Goal: Task Accomplishment & Management: Use online tool/utility

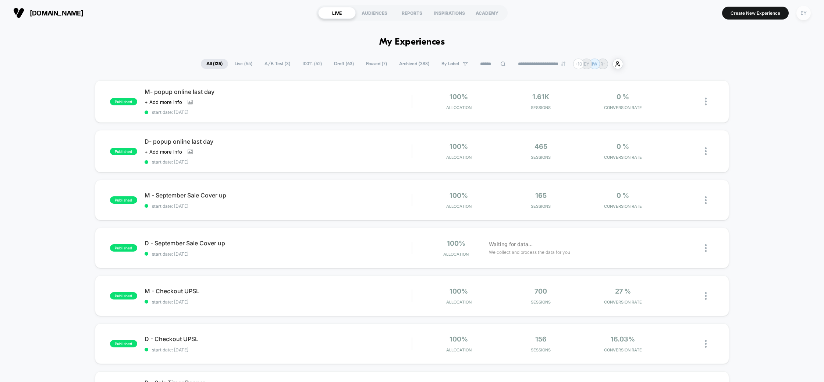
click at [803, 11] on div "EY" at bounding box center [804, 13] width 14 height 14
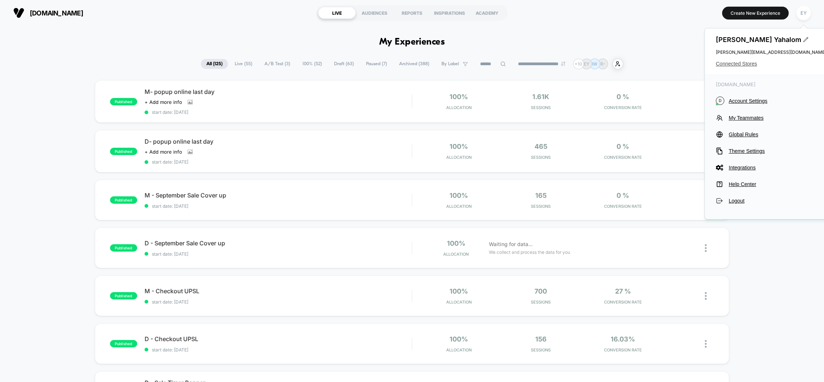
click at [739, 64] on span "Connected Stores" at bounding box center [771, 64] width 110 height 6
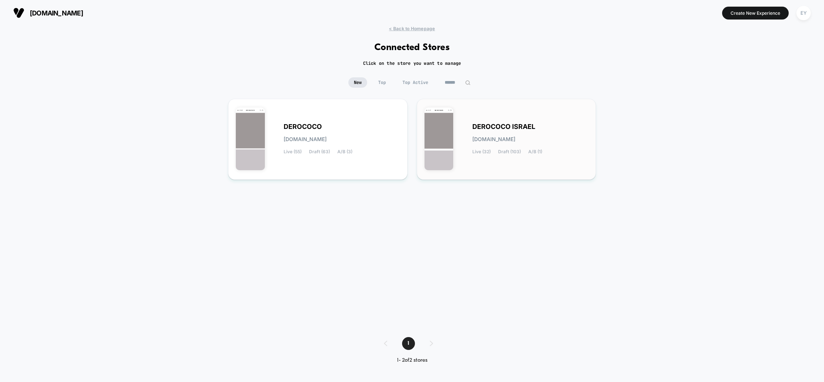
click at [538, 126] on div "DEROCOCO ISRAEL derococo-israel.myshopify.com Live (32) Draft (103) A/B (1)" at bounding box center [531, 139] width 116 height 30
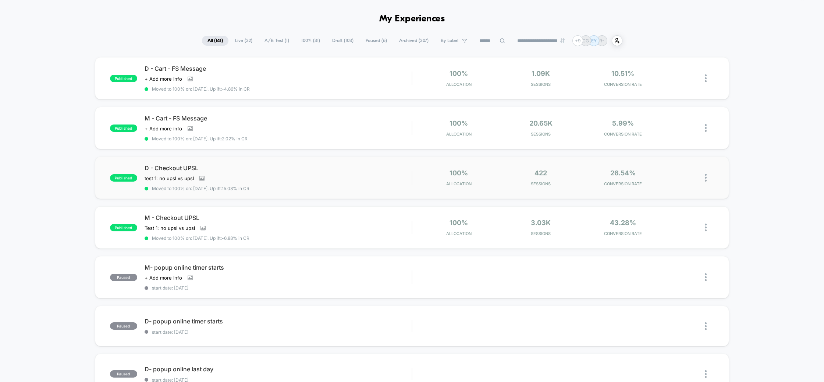
scroll to position [23, 0]
click at [270, 167] on span "D - Checkout UPSL" at bounding box center [279, 167] width 268 height 7
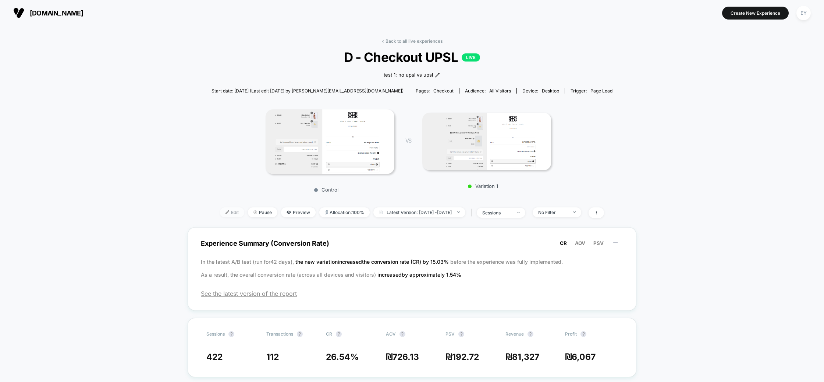
click at [226, 212] on img at bounding box center [228, 212] width 4 height 4
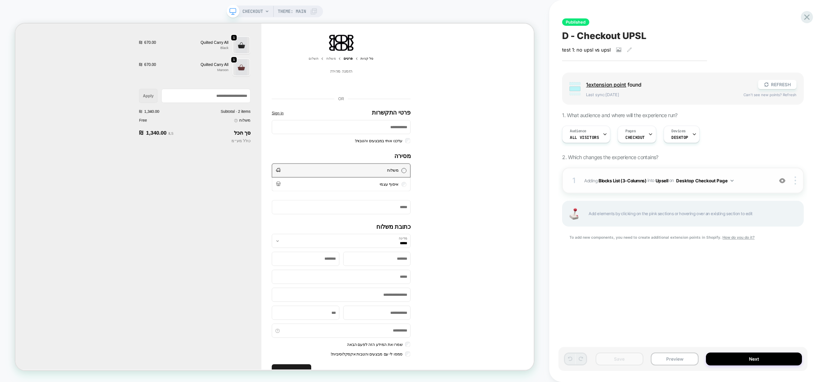
click at [674, 184] on div "1 #_loomi_addon_1745754945241 Adding Blocks List (3-Columns) INTO Upsell Upsell…" at bounding box center [683, 180] width 242 height 26
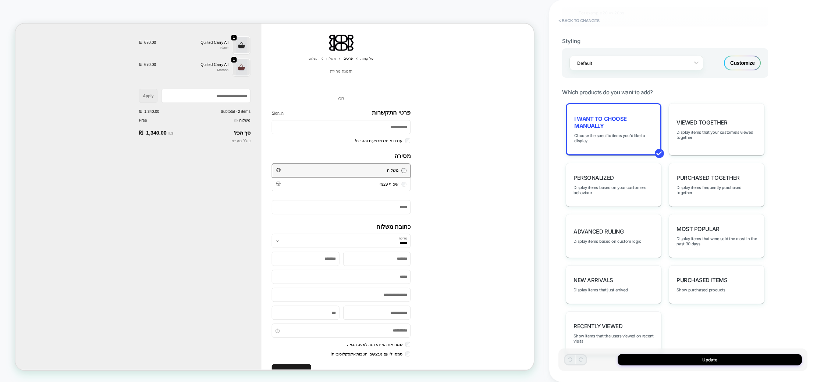
scroll to position [456, 0]
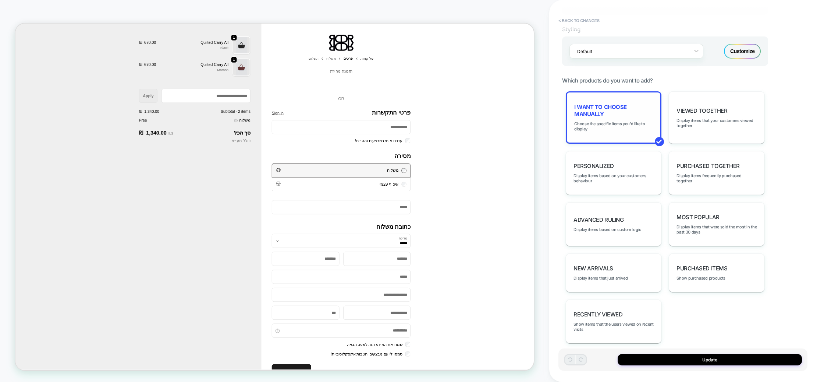
click at [637, 110] on span "I want to choose manually" at bounding box center [613, 110] width 79 height 14
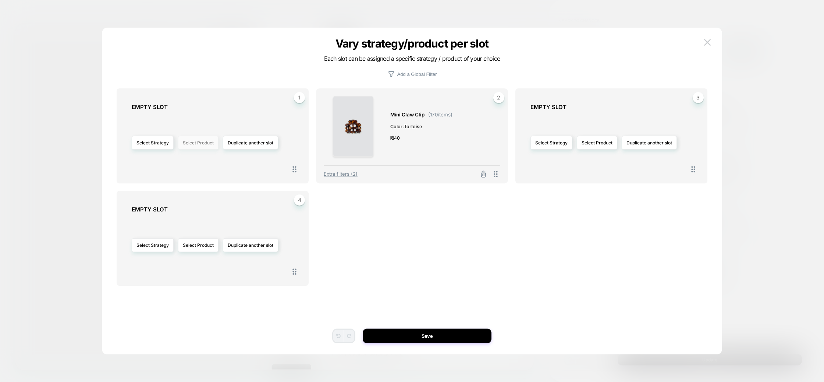
click at [194, 144] on button "Select Product" at bounding box center [198, 143] width 40 height 14
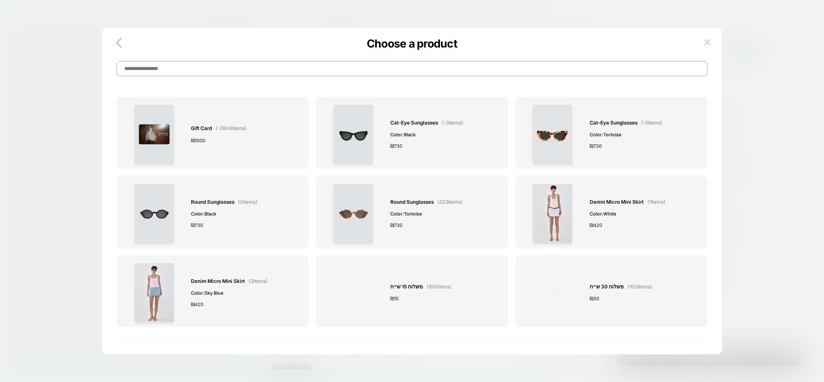
click at [275, 64] on input at bounding box center [412, 68] width 591 height 15
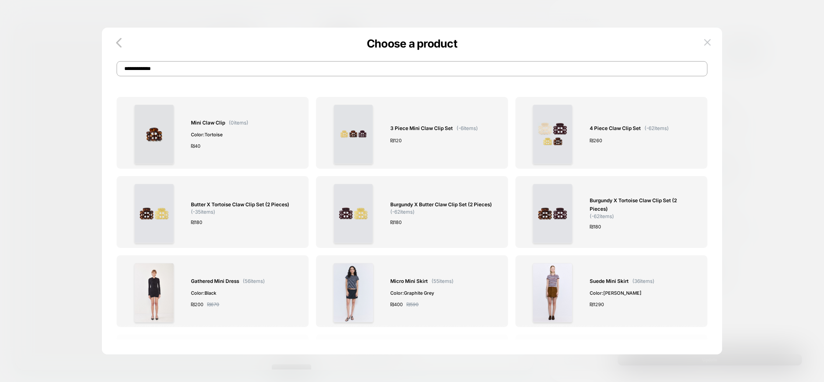
click at [213, 67] on input "**********" at bounding box center [412, 68] width 591 height 15
type input "**********"
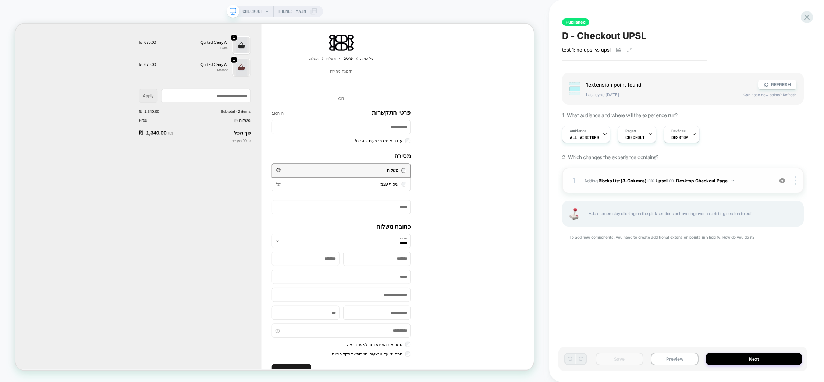
click at [750, 174] on div "1 #_loomi_addon_1745754945241 Adding Blocks List (3-Columns) INTO Upsell Upsell…" at bounding box center [683, 180] width 242 height 26
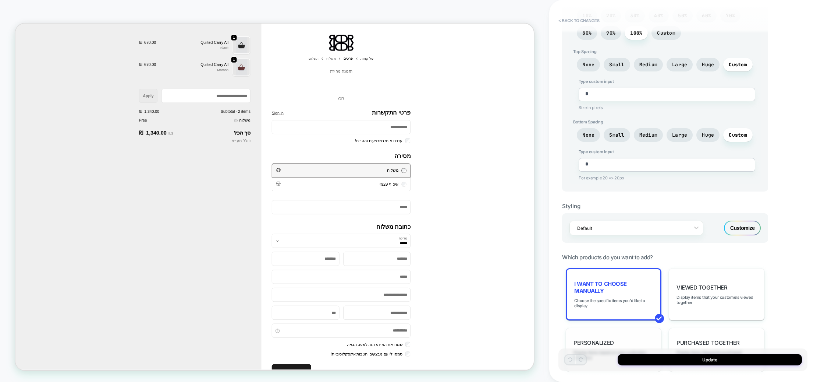
scroll to position [456, 0]
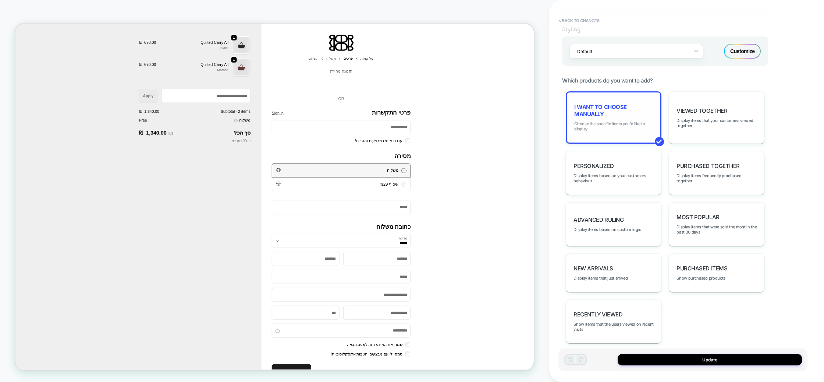
click at [623, 121] on span "Choose the specific items you'd like to display" at bounding box center [613, 126] width 79 height 10
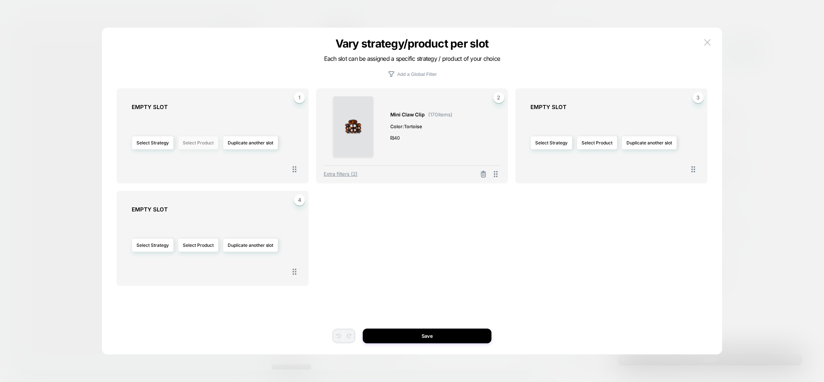
click at [194, 143] on button "Select Product" at bounding box center [198, 143] width 40 height 14
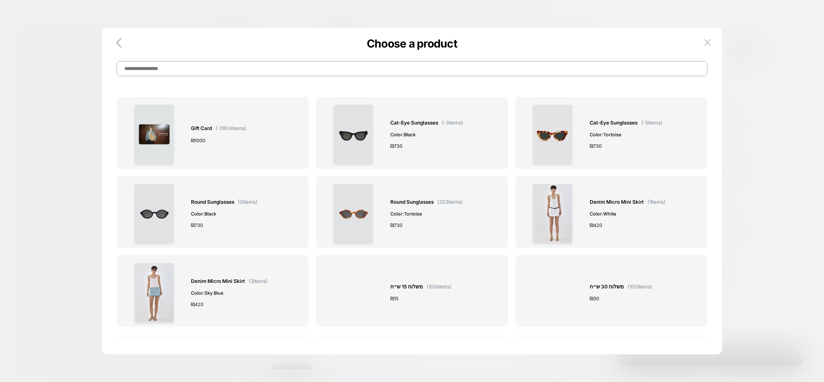
drag, startPoint x: 230, startPoint y: 73, endPoint x: 234, endPoint y: 78, distance: 6.8
click at [230, 73] on input at bounding box center [412, 68] width 591 height 15
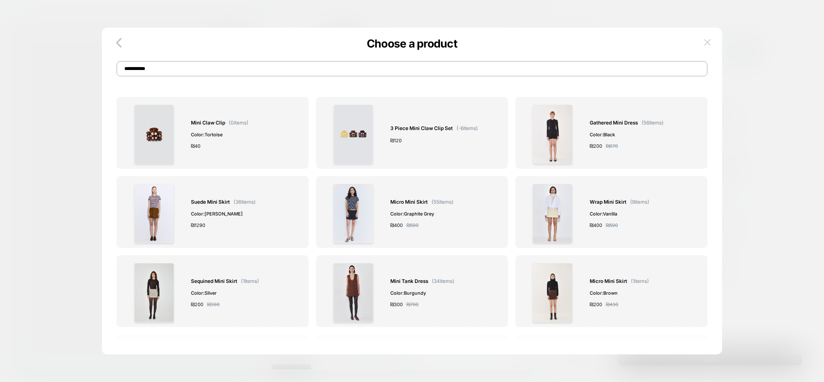
type input "**********"
drag, startPoint x: 709, startPoint y: 41, endPoint x: 747, endPoint y: 40, distance: 37.5
click at [710, 41] on img at bounding box center [707, 42] width 7 height 6
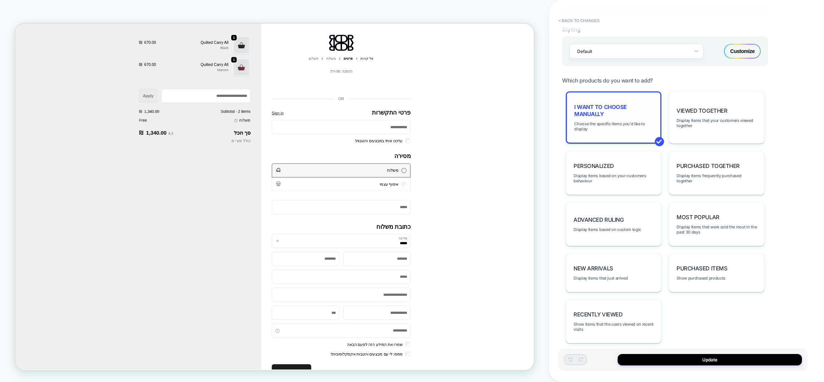
click at [590, 114] on div "I want to choose manually Choose the specific items you'd like to display" at bounding box center [614, 117] width 96 height 52
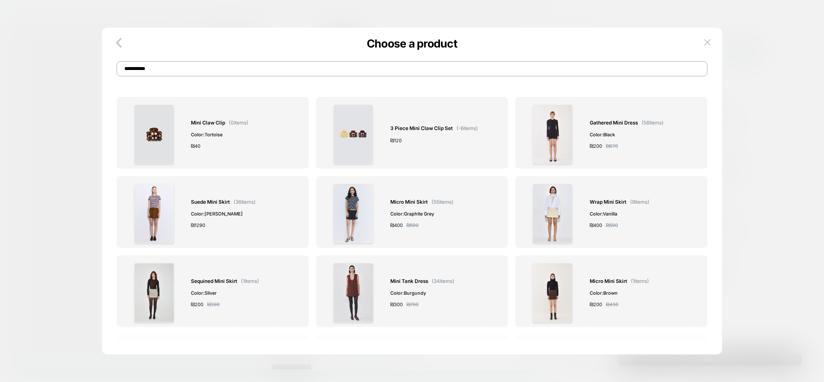
click at [348, 73] on input "**********" at bounding box center [412, 68] width 591 height 15
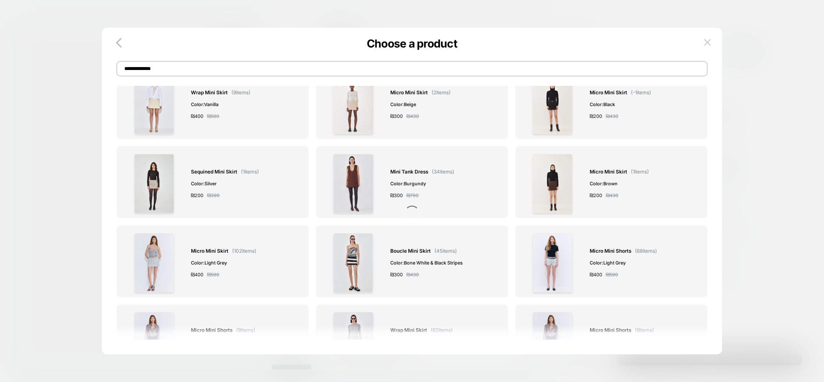
scroll to position [0, 0]
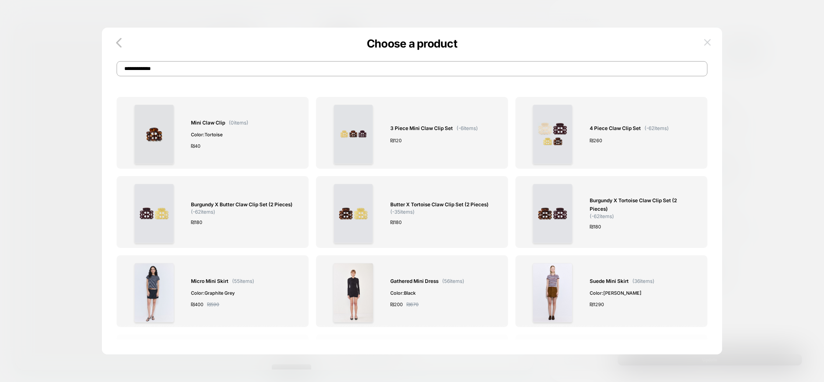
type input "**********"
click at [707, 41] on img at bounding box center [707, 42] width 7 height 6
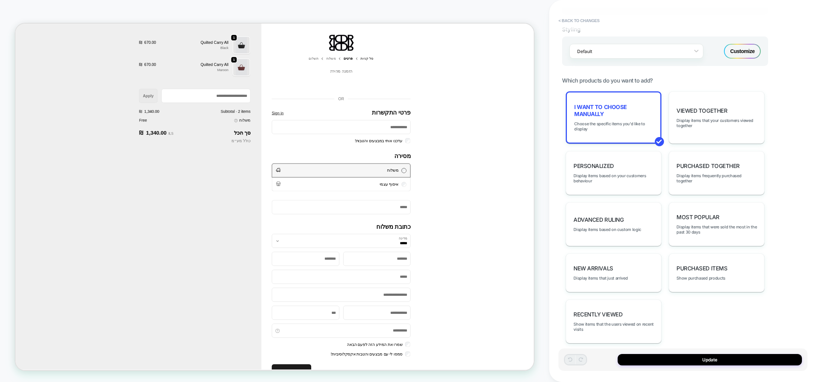
click at [799, 67] on div "**********" at bounding box center [683, 190] width 249 height 367
click at [623, 121] on span "Choose the specific items you'd like to display" at bounding box center [613, 126] width 79 height 10
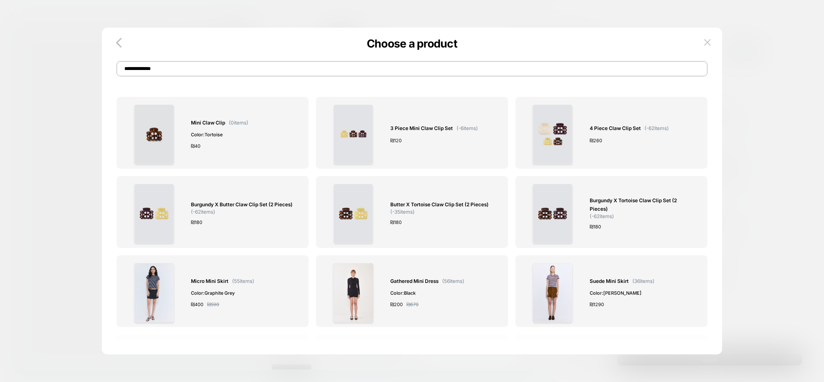
click at [304, 72] on input "**********" at bounding box center [412, 68] width 591 height 15
type input "*"
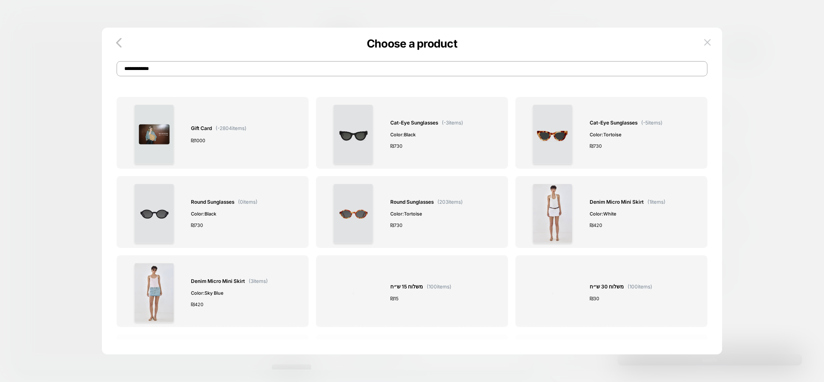
type input "**********"
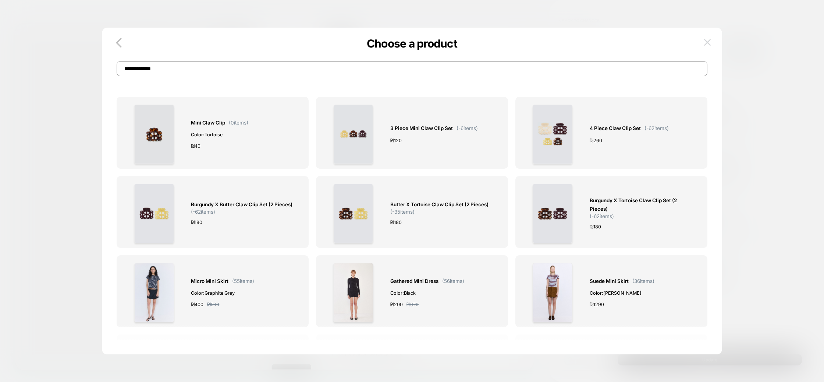
click at [704, 43] on img at bounding box center [707, 42] width 7 height 6
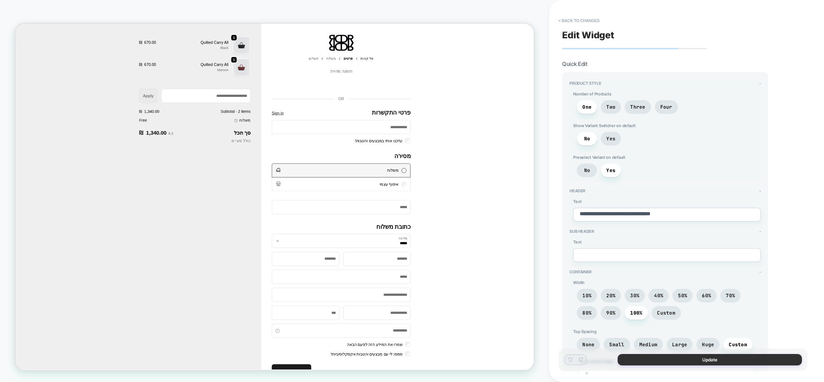
click at [727, 364] on button "Update" at bounding box center [710, 359] width 184 height 11
type textarea "*"
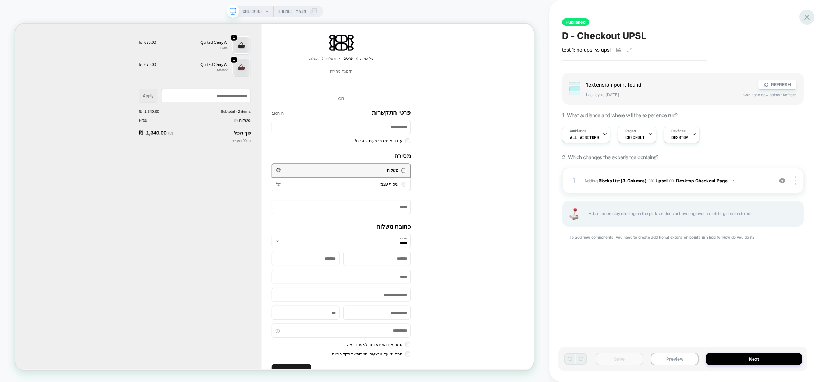
click at [807, 11] on div at bounding box center [807, 17] width 15 height 15
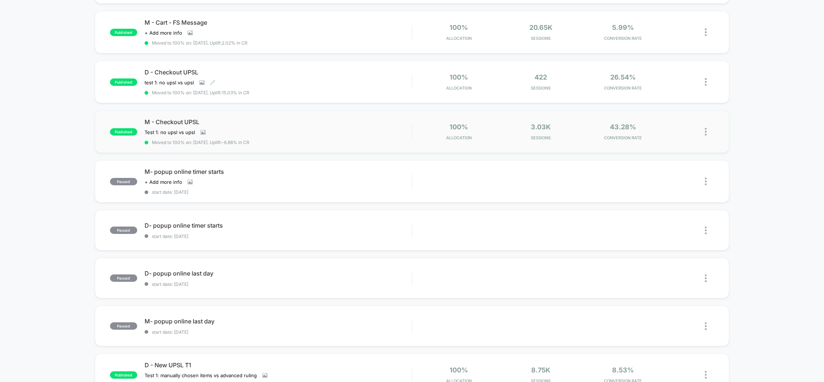
scroll to position [169, 0]
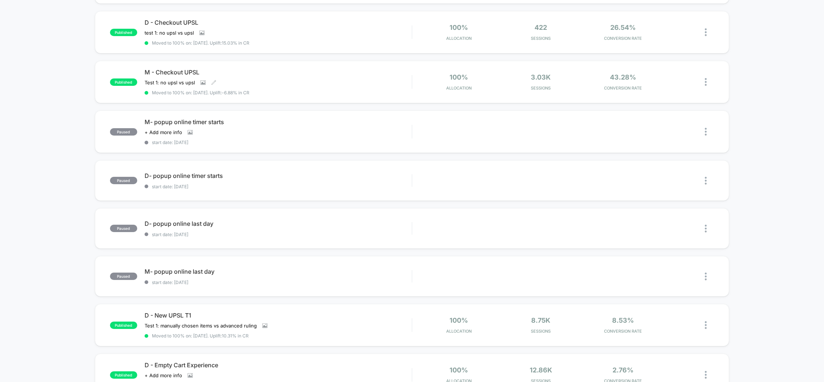
click at [270, 77] on div "M - Checkout UPSL Test 1: no upsl vs upsl Click to view images Click to edit ex…" at bounding box center [279, 81] width 268 height 27
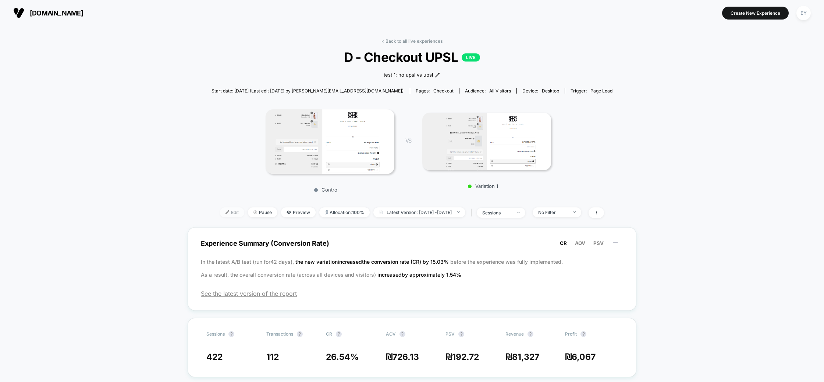
click at [220, 215] on span "Edit" at bounding box center [232, 212] width 24 height 10
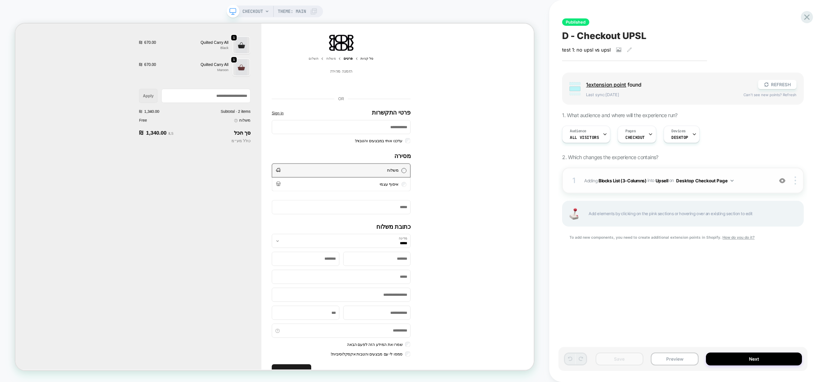
click at [763, 187] on div "1 #_loomi_addon_1745754945241 Adding Blocks List (3-Columns) INTO Upsell Upsell…" at bounding box center [683, 180] width 242 height 26
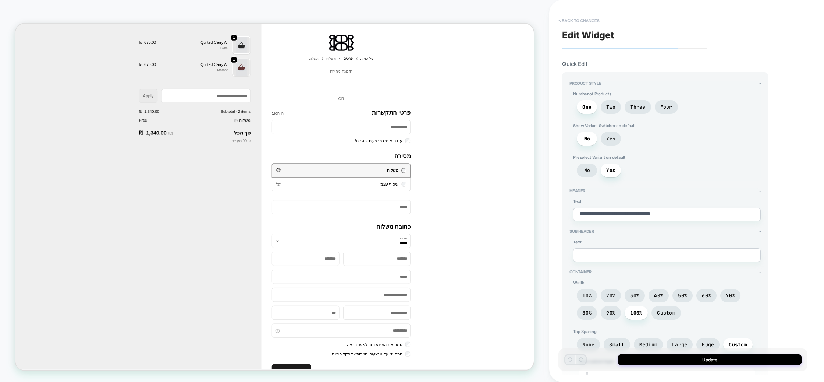
click at [590, 18] on button "< Back to changes" at bounding box center [579, 21] width 49 height 12
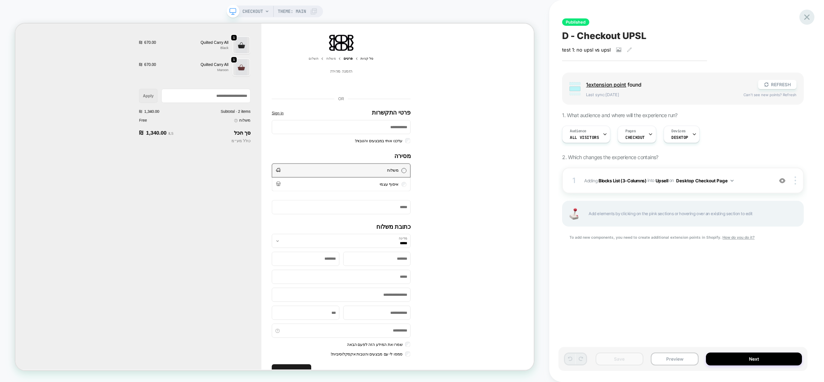
click at [806, 15] on icon at bounding box center [807, 17] width 10 height 10
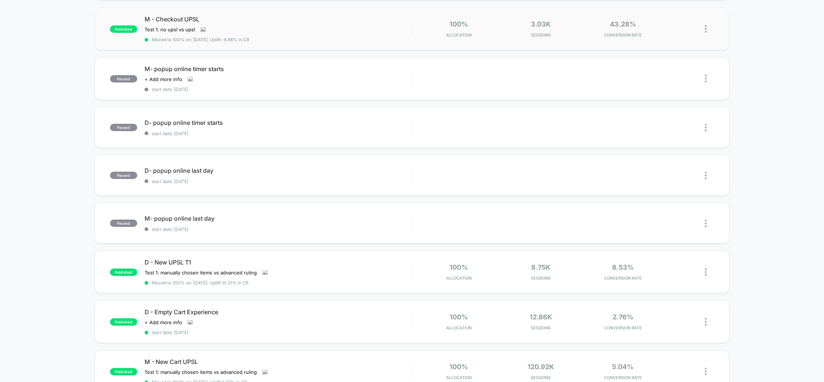
scroll to position [222, 0]
click at [180, 17] on span "M - Checkout UPSL" at bounding box center [279, 18] width 268 height 7
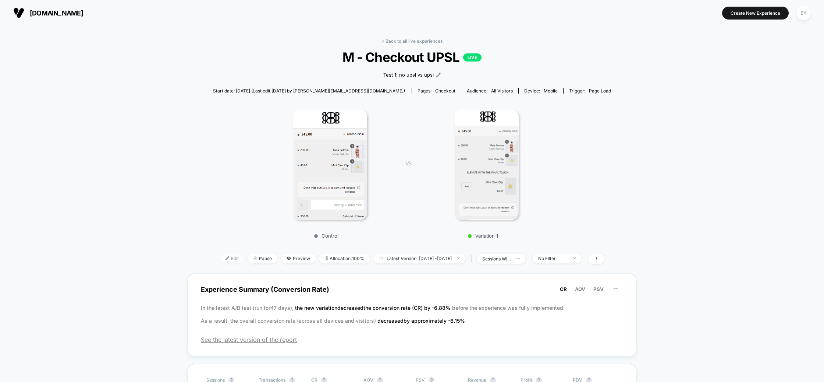
click at [220, 260] on span "Edit" at bounding box center [232, 258] width 24 height 10
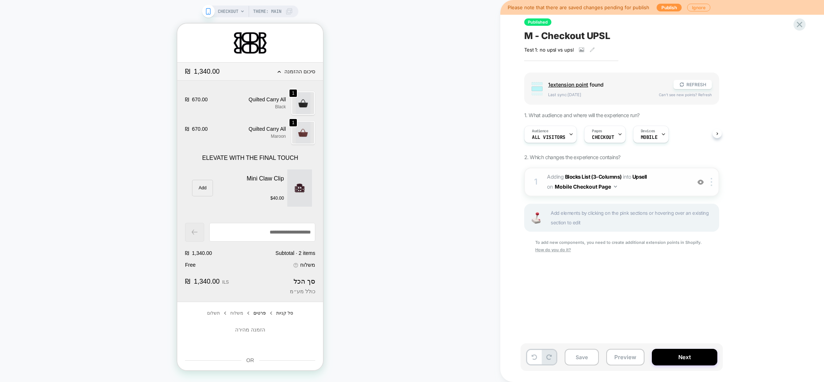
click at [675, 179] on span "#_loomi_addon_1745754336251 Adding Blocks List (3-Columns) INTO Upsell Upsell o…" at bounding box center [617, 182] width 140 height 20
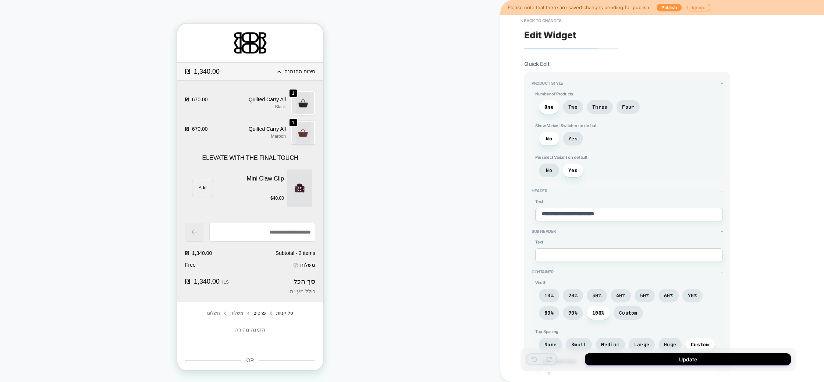
scroll to position [456, 0]
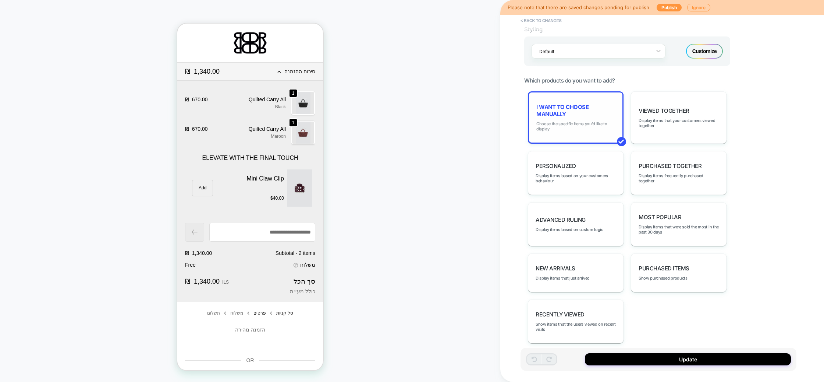
click at [595, 121] on span "Choose the specific items you'd like to display" at bounding box center [576, 126] width 79 height 10
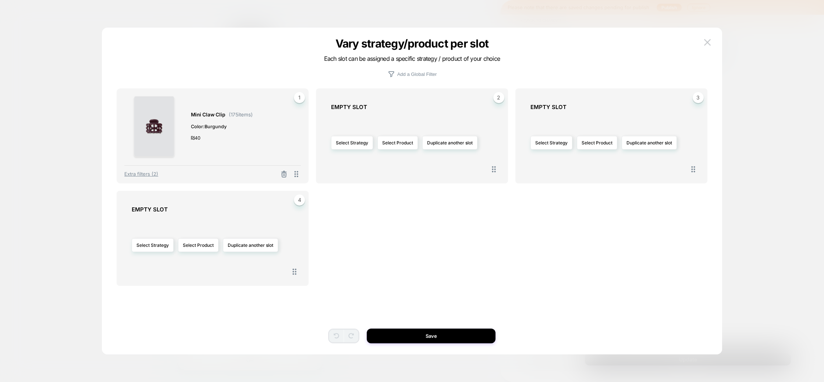
drag, startPoint x: 709, startPoint y: 46, endPoint x: 719, endPoint y: 46, distance: 10.3
click at [709, 46] on button at bounding box center [707, 42] width 11 height 11
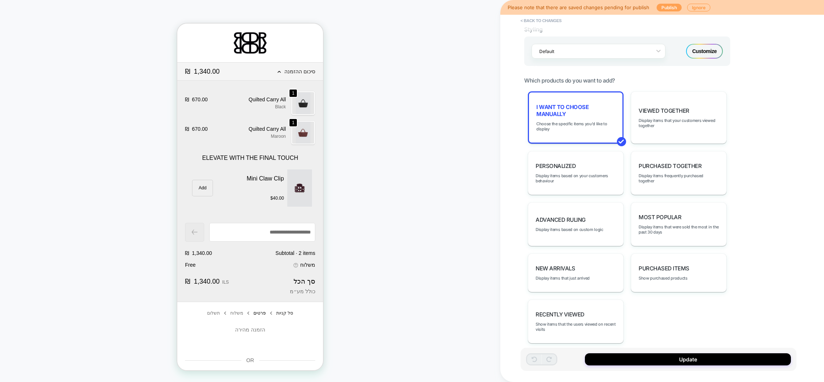
click at [664, 8] on button "Publish" at bounding box center [669, 8] width 25 height 8
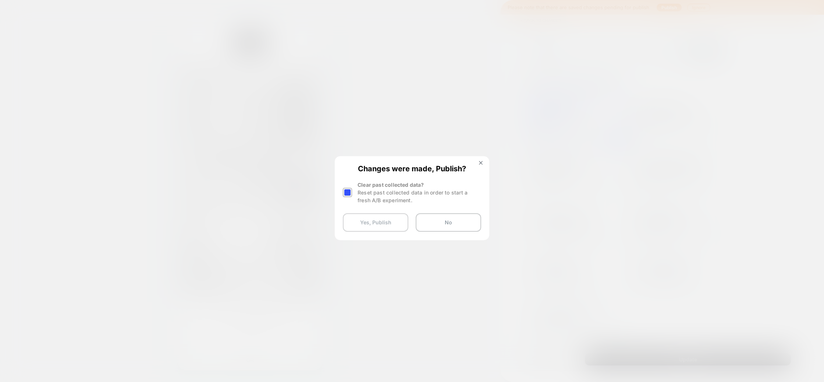
click at [379, 223] on button "Yes, Publish" at bounding box center [376, 222] width 66 height 18
type textarea "*"
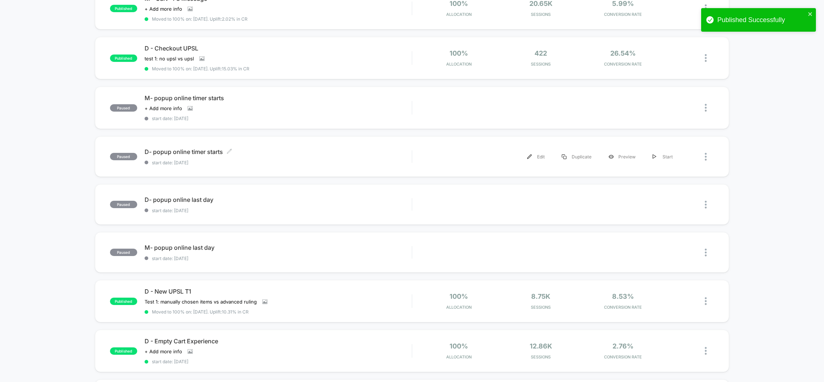
scroll to position [199, 0]
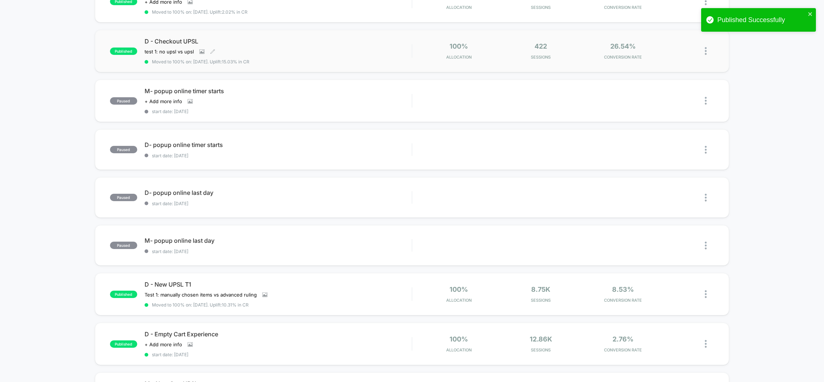
click at [276, 54] on div "D - Checkout UPSL test 1: no upsl vs upsl Click to view images Click to edit ex…" at bounding box center [279, 51] width 268 height 27
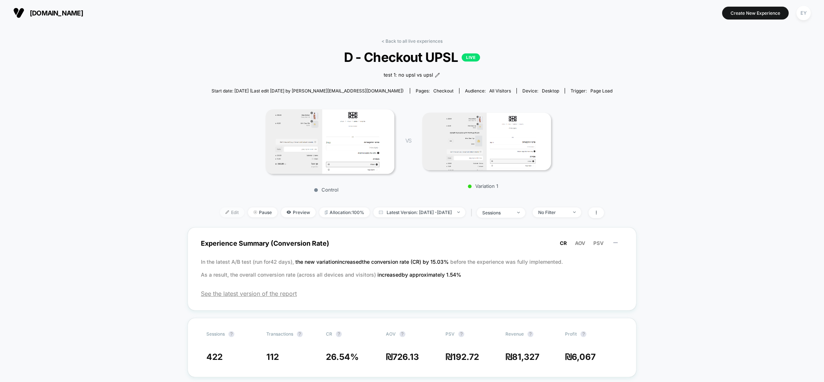
click at [222, 210] on span "Edit" at bounding box center [232, 212] width 24 height 10
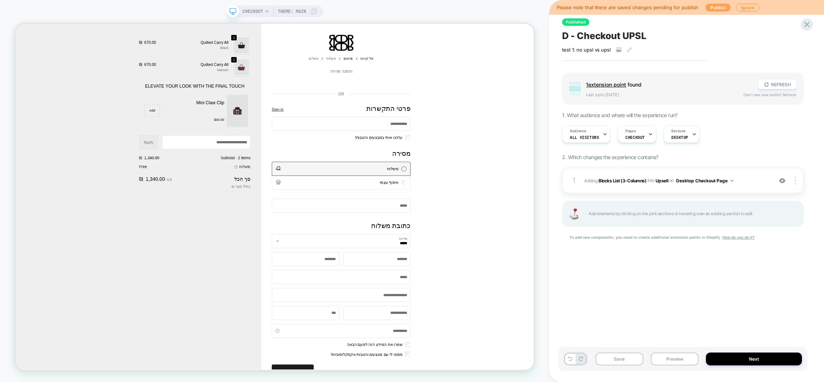
click at [716, 9] on button "Publish" at bounding box center [718, 8] width 25 height 8
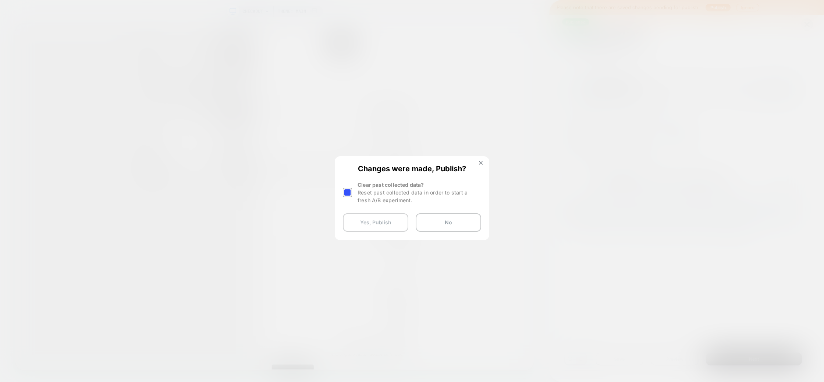
click at [392, 222] on button "Yes, Publish" at bounding box center [376, 222] width 66 height 18
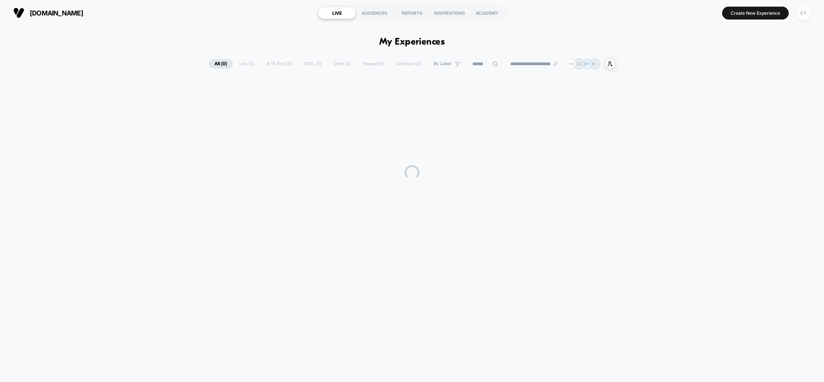
click at [802, 13] on div "EY" at bounding box center [804, 13] width 14 height 14
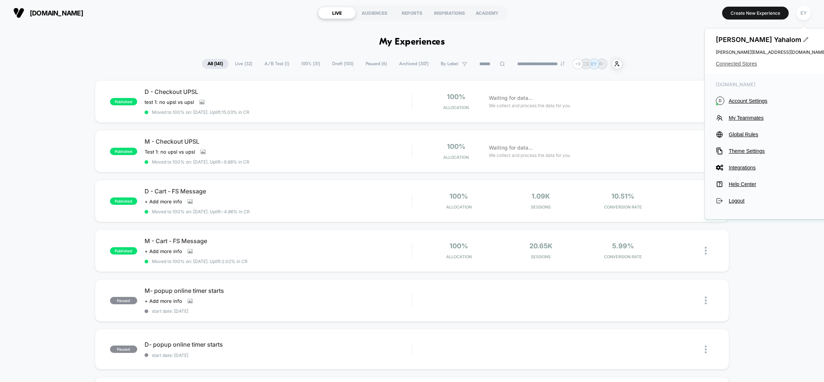
click at [739, 64] on span "Connected Stores" at bounding box center [771, 64] width 110 height 6
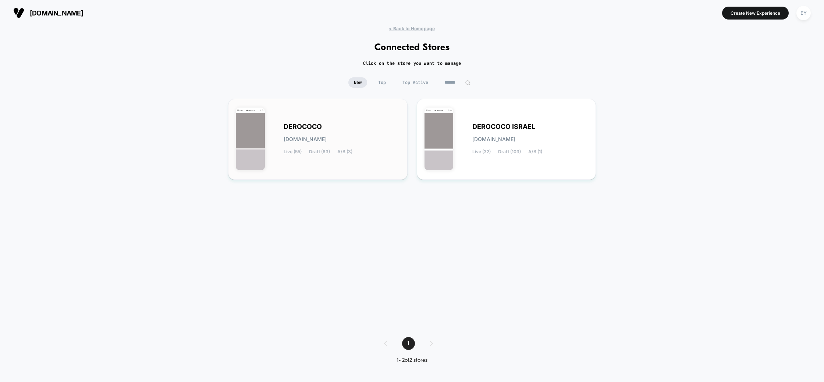
click at [309, 159] on div "DEROCOCO derococo.myshopify.com Live (55) Draft (63) A/B (3)" at bounding box center [318, 139] width 164 height 66
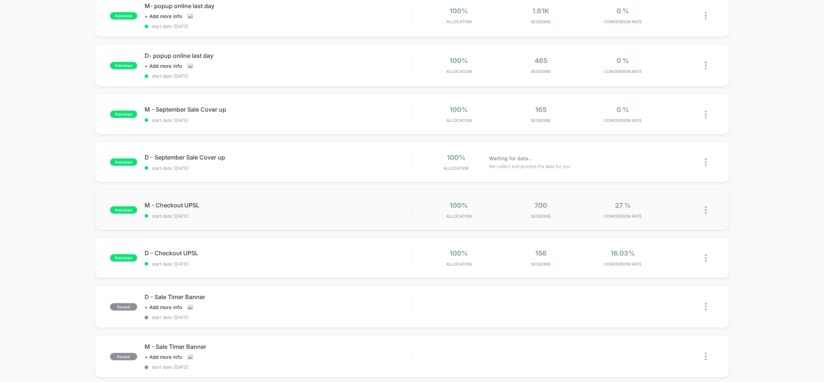
scroll to position [87, 0]
click at [193, 254] on div "D - Checkout UPSL Click to edit experience details Click to edit experience det…" at bounding box center [279, 256] width 268 height 17
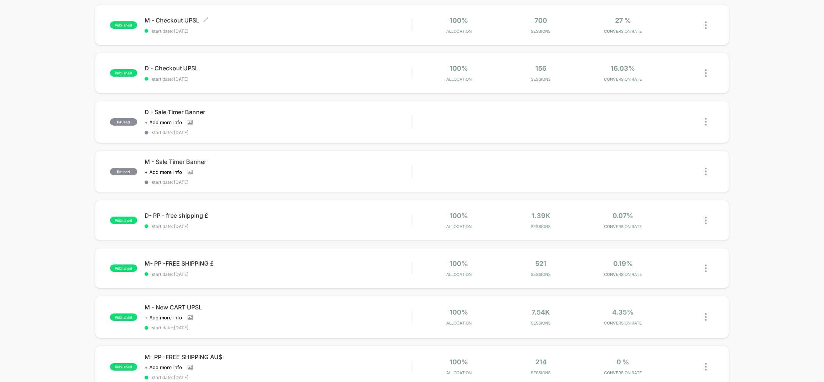
scroll to position [273, 0]
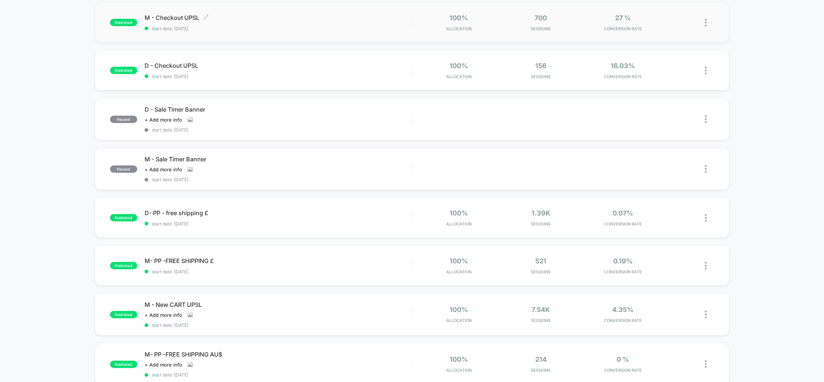
click at [165, 19] on span "M - Checkout UPSL Click to edit experience details" at bounding box center [279, 17] width 268 height 7
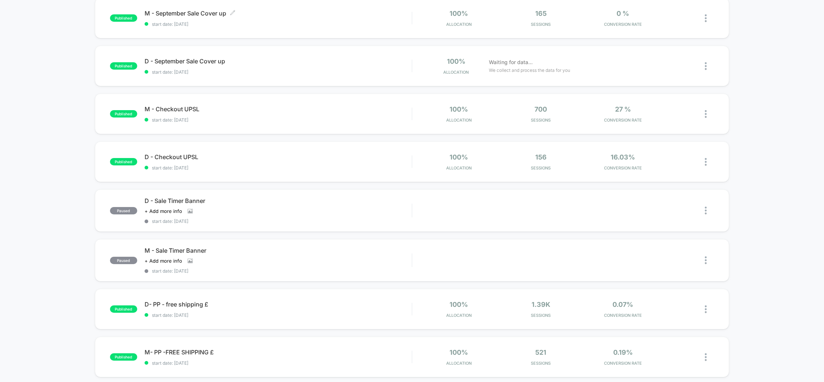
scroll to position [180, 0]
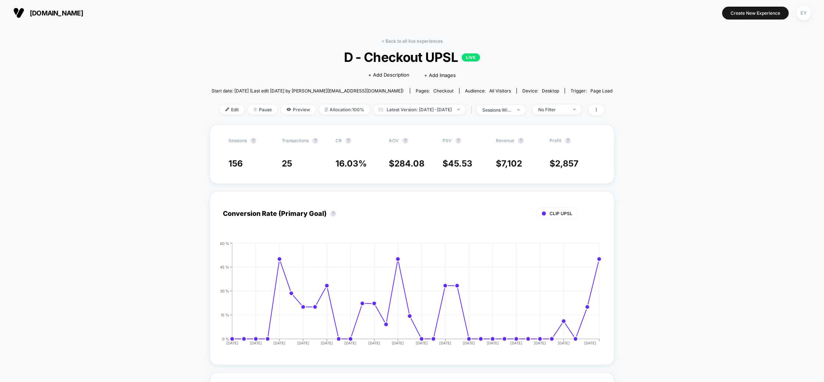
click at [220, 109] on span "Edit" at bounding box center [232, 110] width 24 height 10
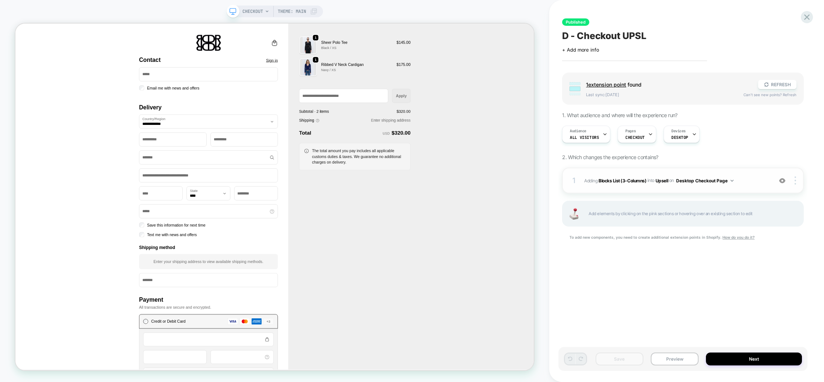
click at [766, 173] on div "1 #_loomi_addon_1751460996718 Adding Blocks List (3-Columns) INTO Upsell Upsell…" at bounding box center [683, 180] width 242 height 26
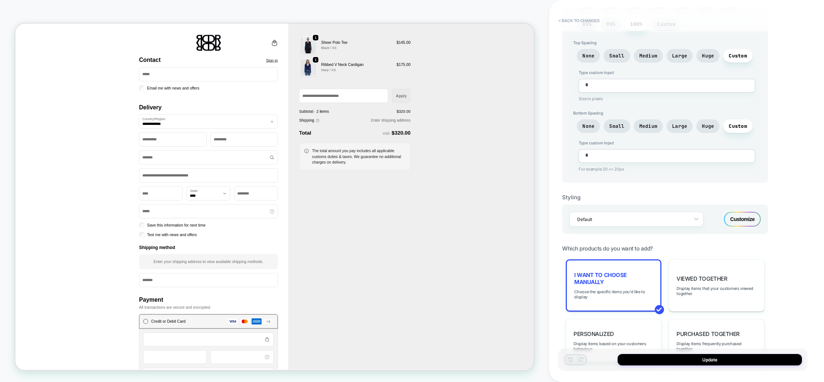
scroll to position [371, 0]
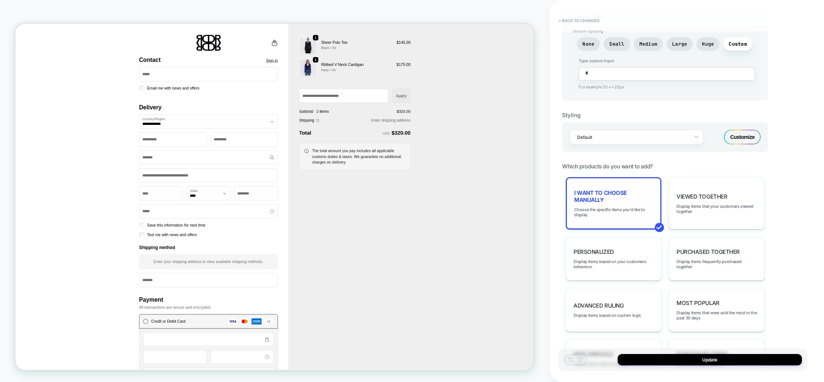
click at [646, 196] on span "I want to choose manually" at bounding box center [613, 196] width 79 height 14
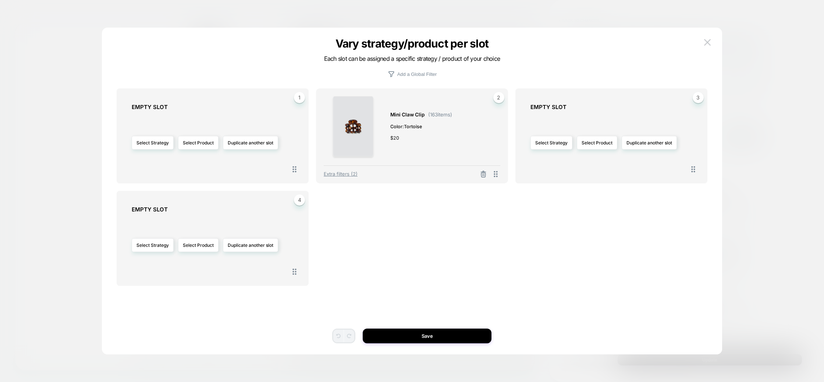
click at [712, 40] on button at bounding box center [707, 42] width 11 height 11
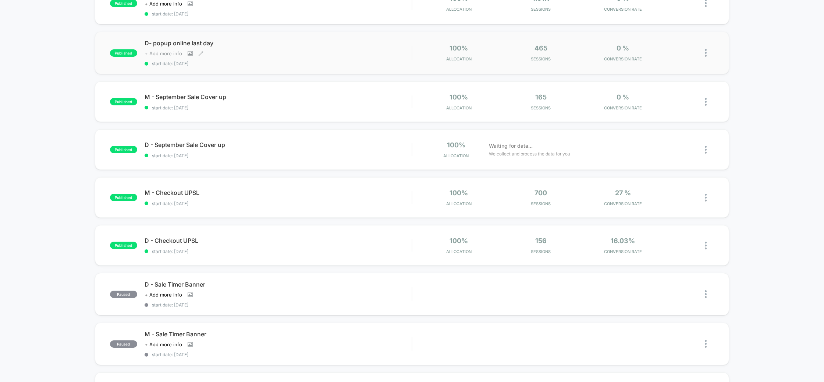
scroll to position [101, 0]
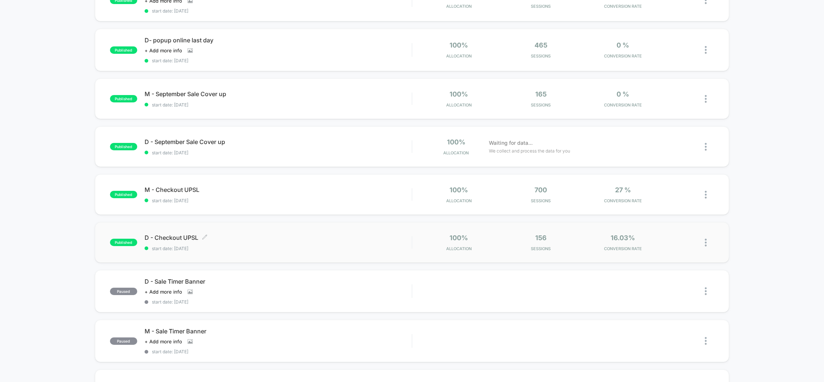
click at [185, 234] on span "D - Checkout UPSL Click to edit experience details" at bounding box center [279, 237] width 268 height 7
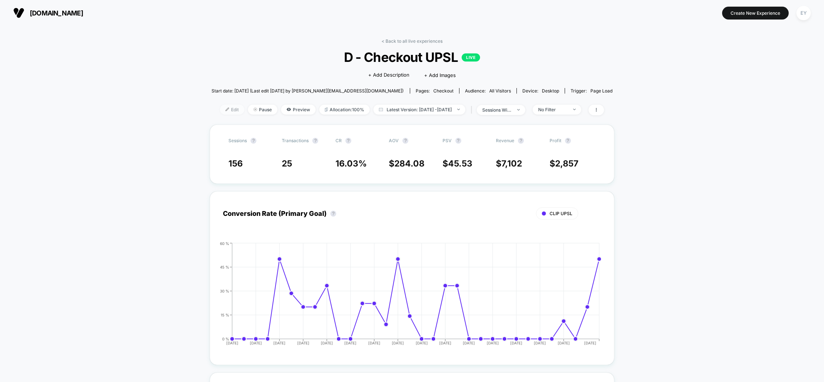
click at [220, 110] on span "Edit" at bounding box center [232, 110] width 24 height 10
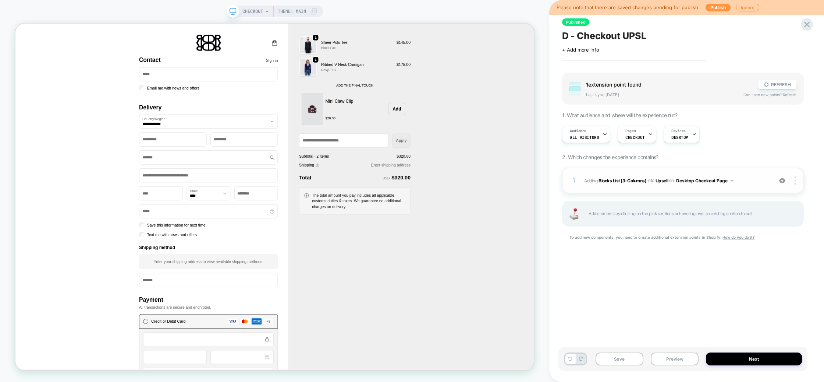
click at [754, 176] on span "#_loomi_addon_1751460996718 Adding Blocks List (3-Columns) INTO Upsell Upsell o…" at bounding box center [676, 180] width 185 height 9
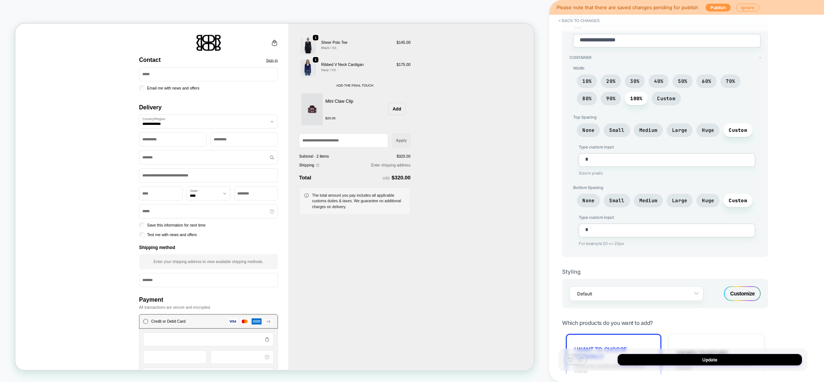
scroll to position [392, 0]
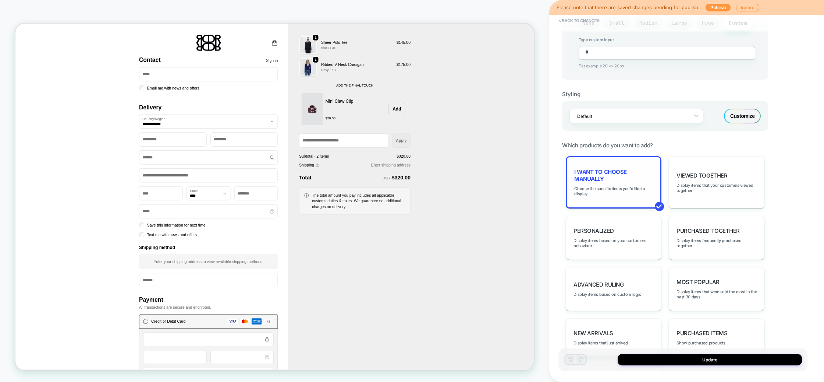
click at [611, 176] on div "I want to choose manually Choose the specific items you'd like to display" at bounding box center [614, 182] width 96 height 52
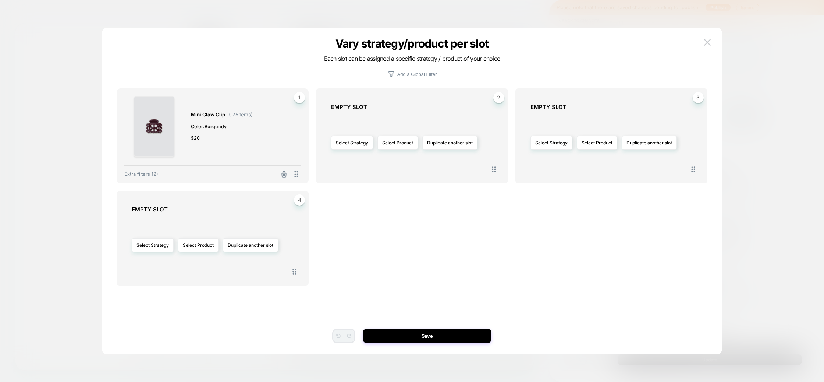
drag, startPoint x: 708, startPoint y: 45, endPoint x: 712, endPoint y: 48, distance: 4.4
click at [708, 45] on img at bounding box center [707, 42] width 7 height 6
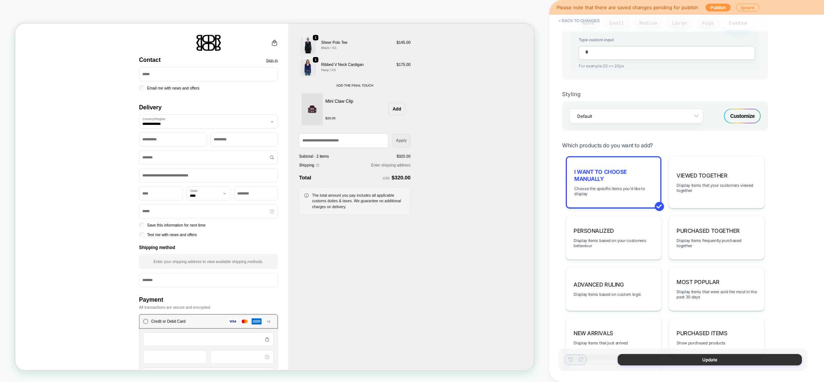
click at [706, 361] on button "Update" at bounding box center [710, 359] width 184 height 11
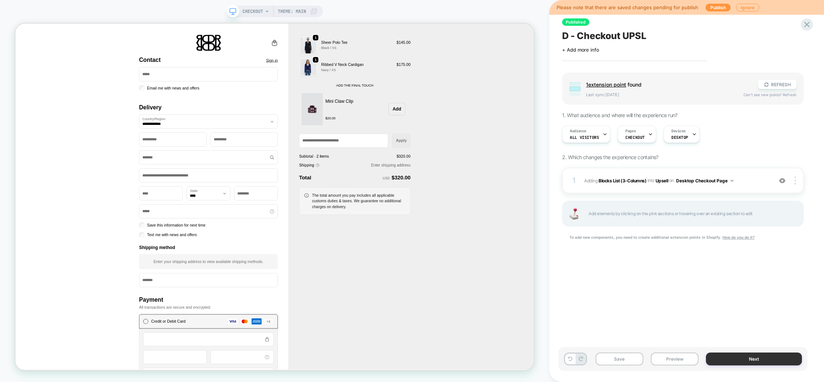
click at [730, 365] on button "Next" at bounding box center [754, 358] width 96 height 13
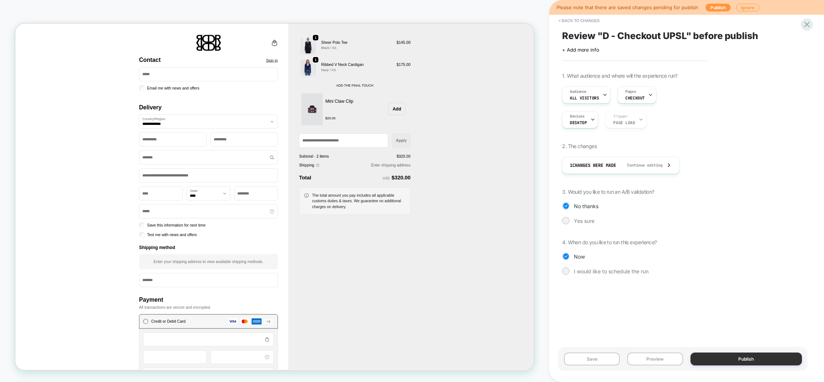
click at [760, 362] on button "Publish" at bounding box center [747, 358] width 112 height 13
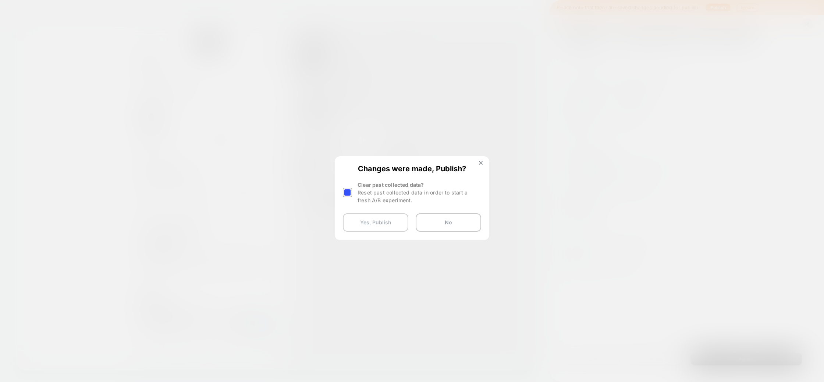
click at [382, 217] on button "Yes, Publish" at bounding box center [376, 222] width 66 height 18
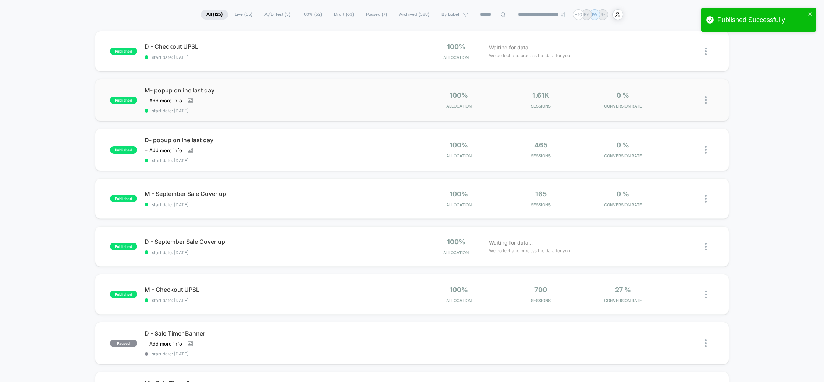
scroll to position [50, 0]
click at [223, 285] on span "M - Checkout UPSL Click to edit experience details" at bounding box center [279, 288] width 268 height 7
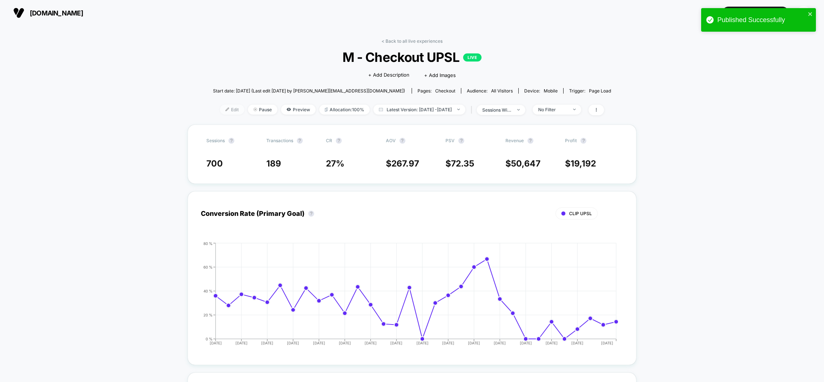
click at [226, 108] on img at bounding box center [228, 109] width 4 height 4
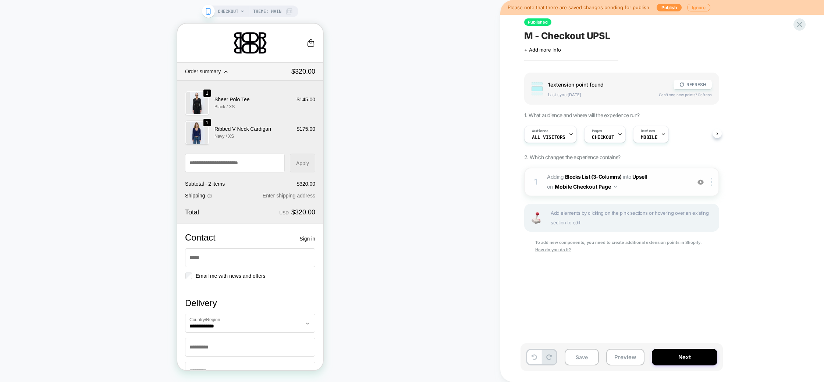
click at [686, 184] on span "#_loomi_addon_1751448051493 Adding Blocks List (3-Columns) INTO Upsell Upsell o…" at bounding box center [617, 182] width 140 height 20
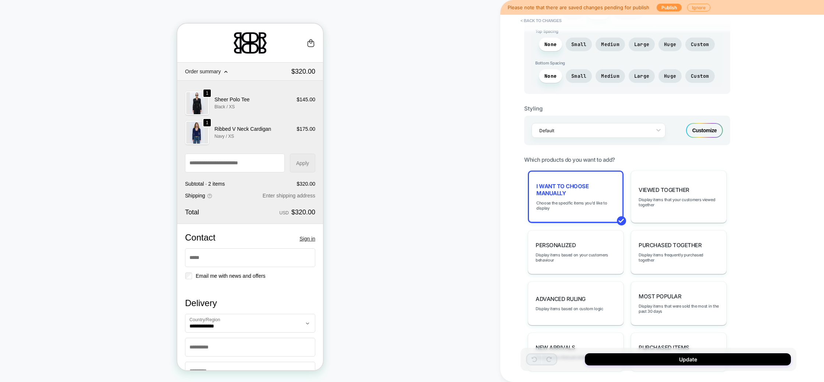
scroll to position [325, 0]
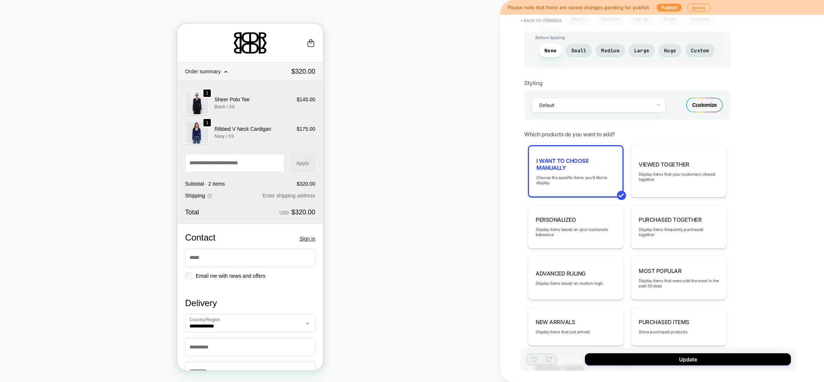
click at [582, 180] on div "I want to choose manually Choose the specific items you'd like to display" at bounding box center [576, 171] width 96 height 52
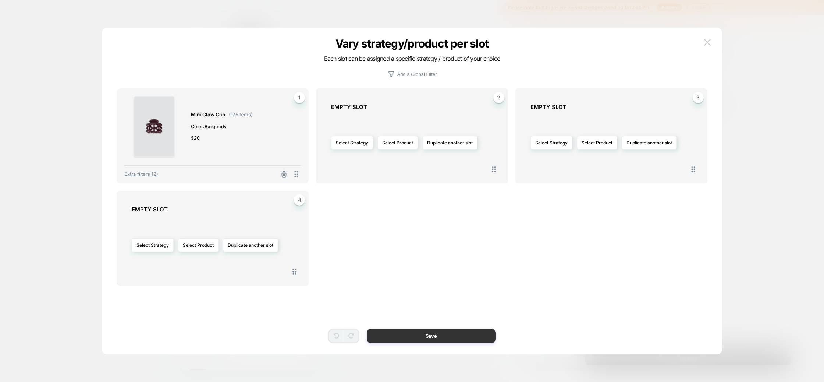
click at [429, 338] on button "Save" at bounding box center [431, 335] width 129 height 15
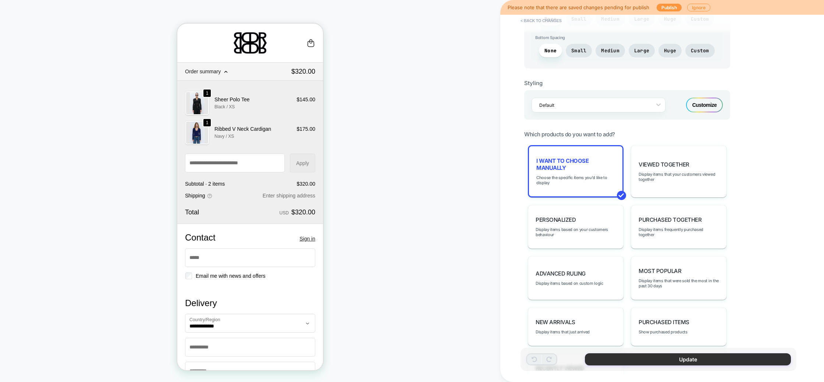
click at [678, 360] on button "Update" at bounding box center [688, 359] width 206 height 12
type textarea "*"
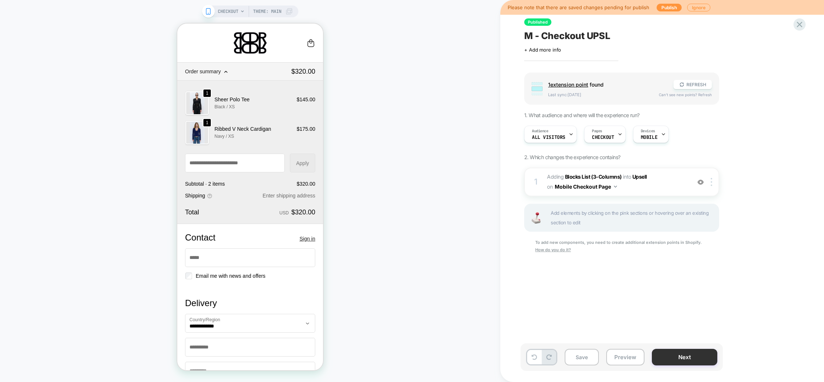
click at [697, 357] on button "Next" at bounding box center [685, 356] width 66 height 17
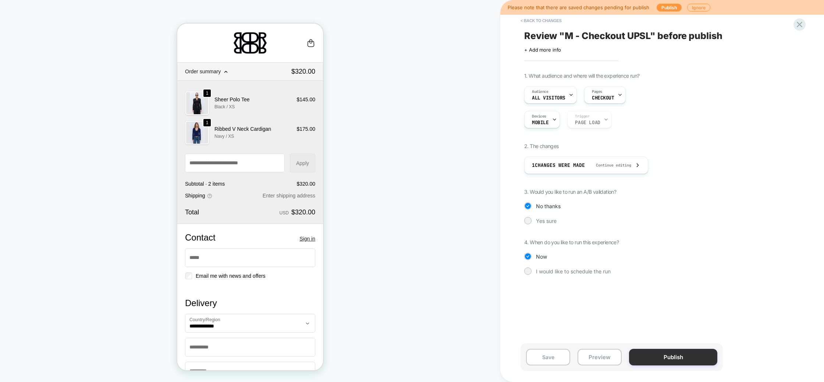
click at [686, 363] on button "Publish" at bounding box center [673, 356] width 88 height 17
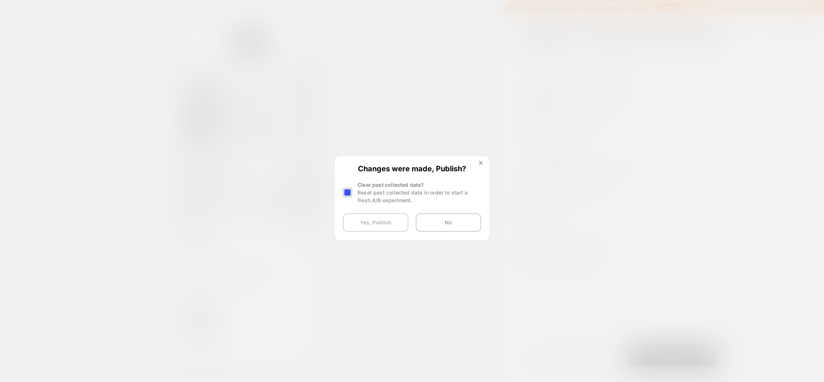
click at [394, 223] on button "Yes, Publish" at bounding box center [376, 222] width 66 height 18
